Goal: Task Accomplishment & Management: Complete application form

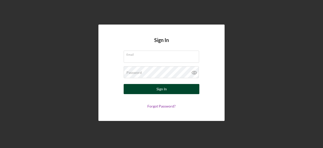
type input "[EMAIL_ADDRESS][DOMAIN_NAME]"
click at [179, 87] on button "Sign In" at bounding box center [162, 89] width 76 height 10
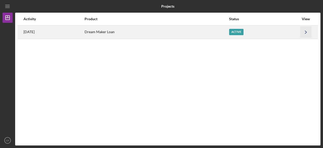
click at [303, 33] on icon "Icon/Navigate" at bounding box center [305, 31] width 11 height 11
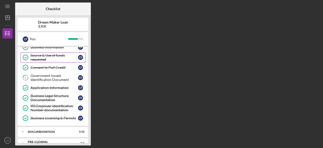
scroll to position [53, 0]
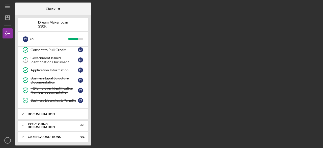
click at [70, 114] on div "Icon/Expander Documentation 5 / 10" at bounding box center [53, 114] width 71 height 10
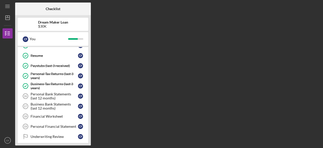
scroll to position [132, 0]
click at [75, 92] on div "Personal Bank Statements (last 12 months)" at bounding box center [54, 96] width 47 height 8
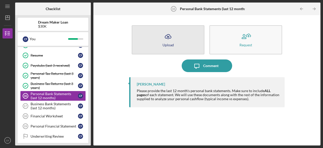
click at [180, 33] on button "Icon/Upload Upload" at bounding box center [168, 39] width 73 height 29
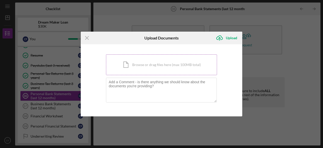
click at [157, 65] on div "Icon/Document Browse or drag files here (max 100MB total) Tap to choose files o…" at bounding box center [161, 64] width 111 height 21
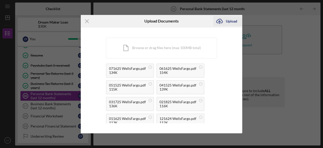
click at [229, 23] on div "Upload" at bounding box center [231, 21] width 11 height 10
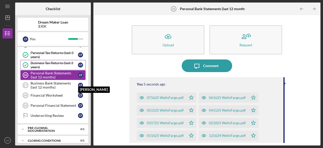
scroll to position [154, 0]
